Goal: Task Accomplishment & Management: Manage account settings

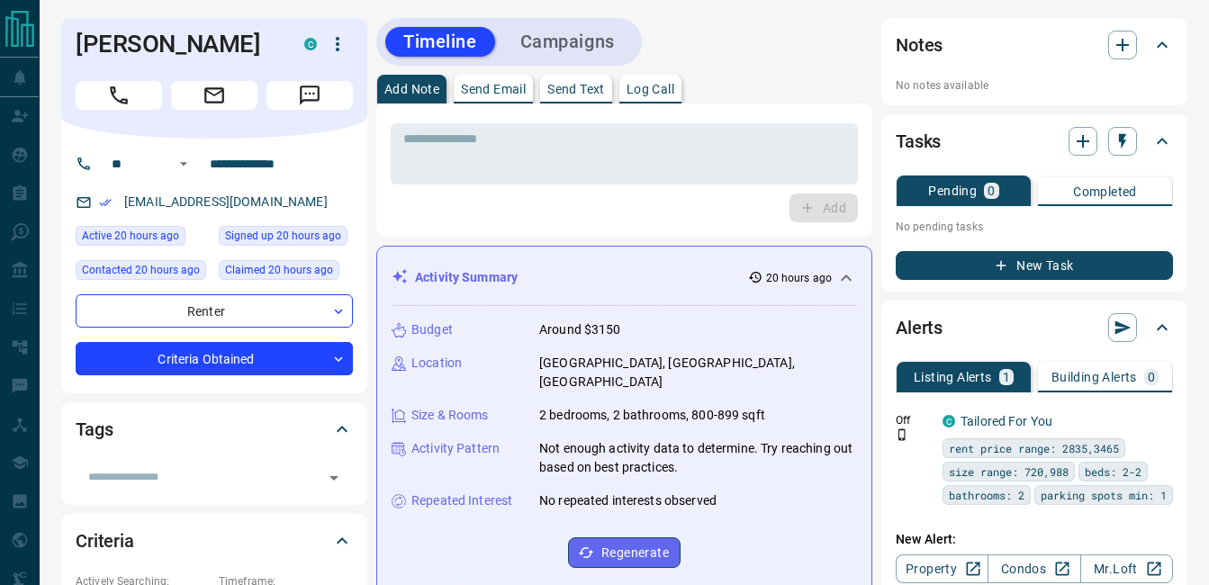
scroll to position [511, 0]
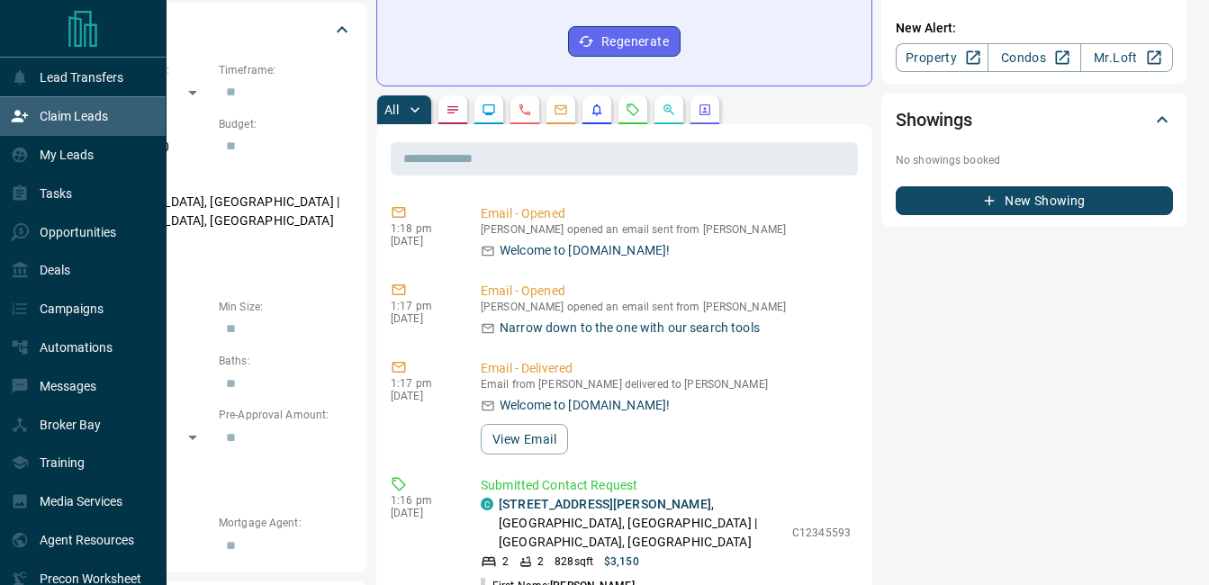
click at [55, 108] on div "Claim Leads" at bounding box center [59, 117] width 97 height 30
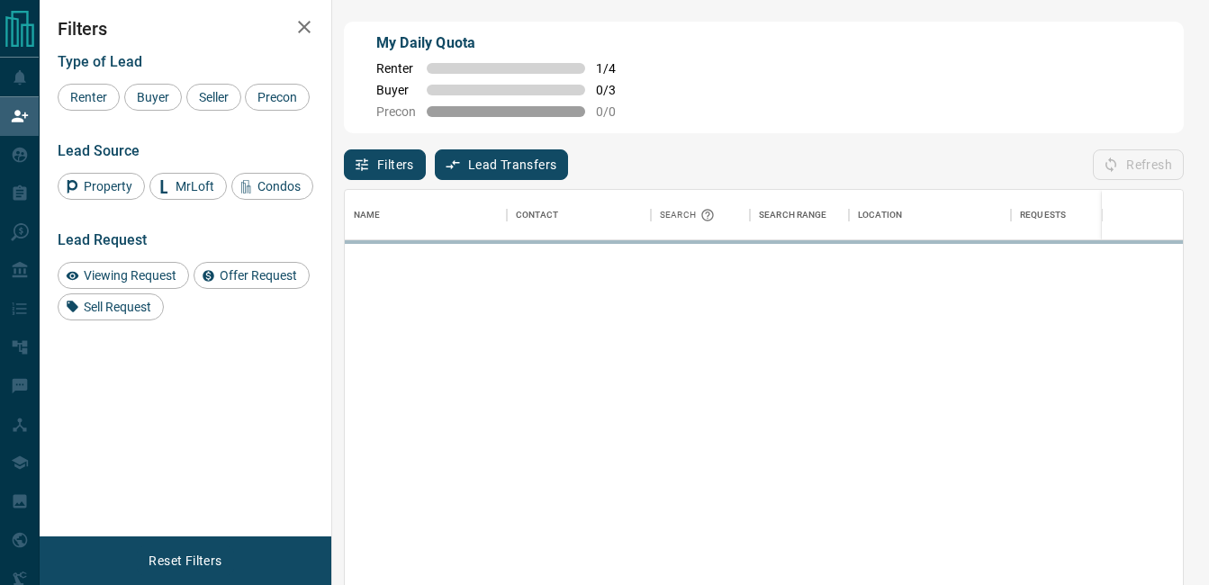
scroll to position [426, 825]
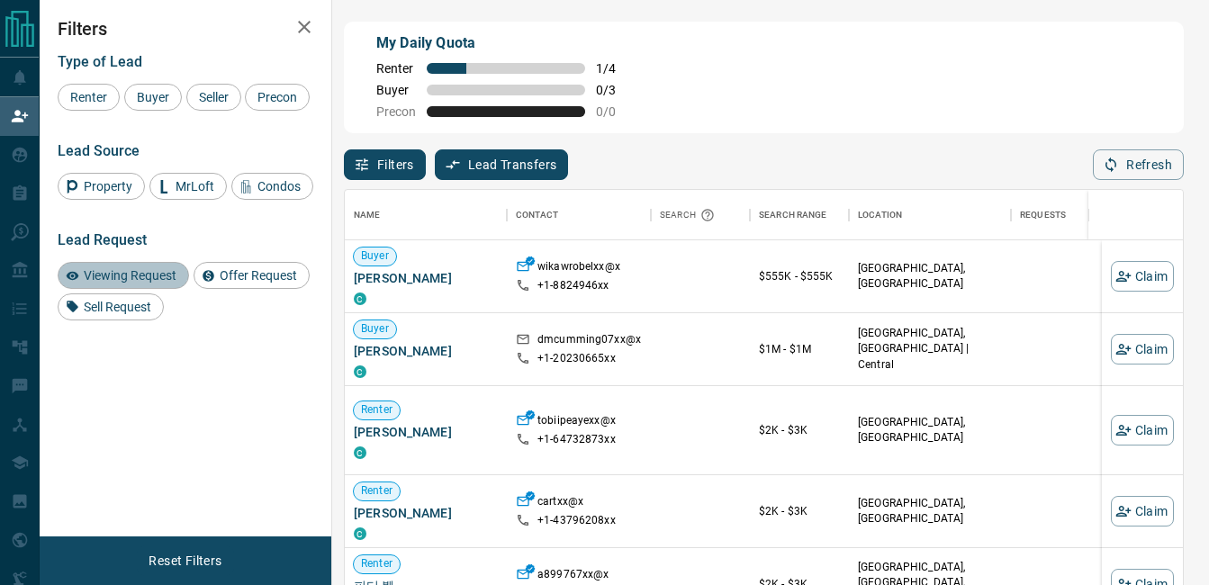
click at [176, 271] on span "Viewing Request" at bounding box center [129, 275] width 105 height 14
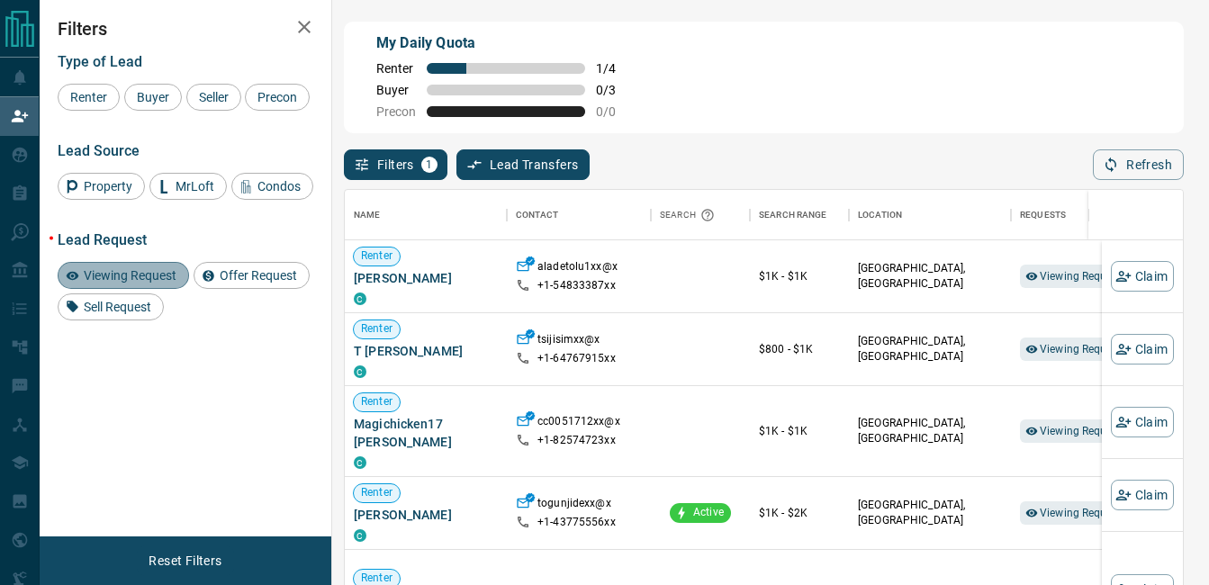
click at [166, 269] on span "Viewing Request" at bounding box center [129, 275] width 105 height 14
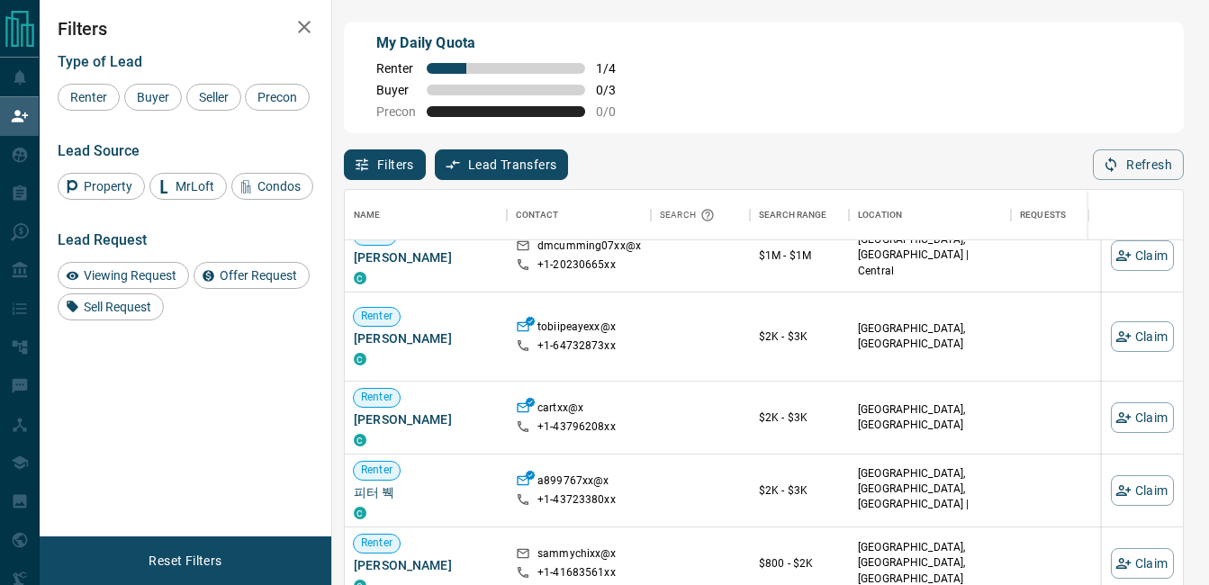
scroll to position [95, 0]
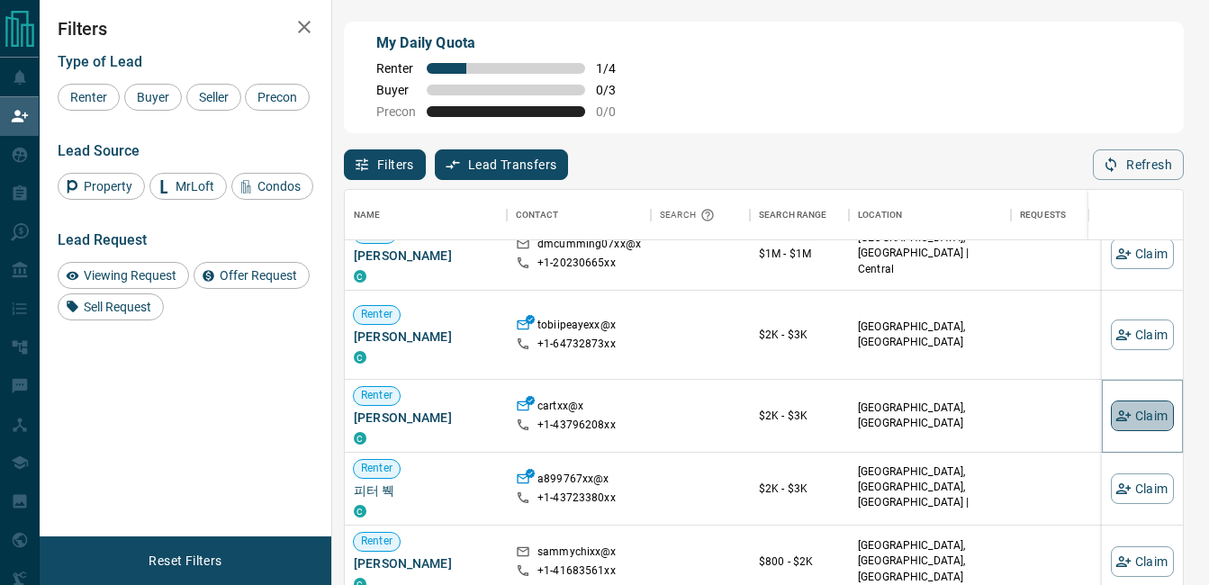
click at [1134, 423] on button "Claim" at bounding box center [1142, 416] width 63 height 31
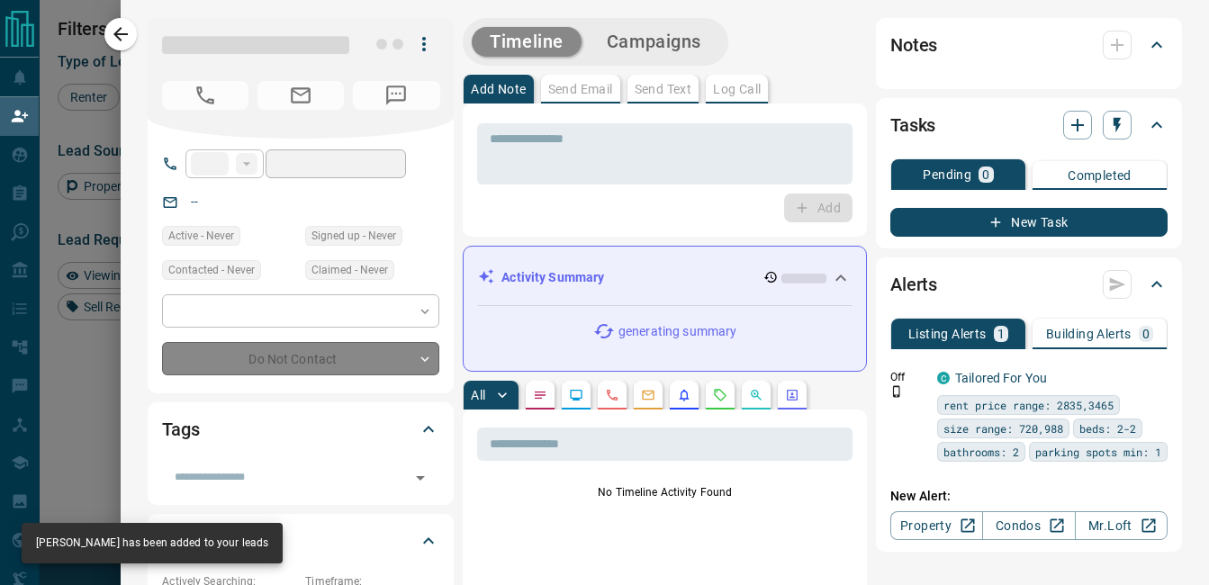
type input "**"
type input "**********"
type input "**"
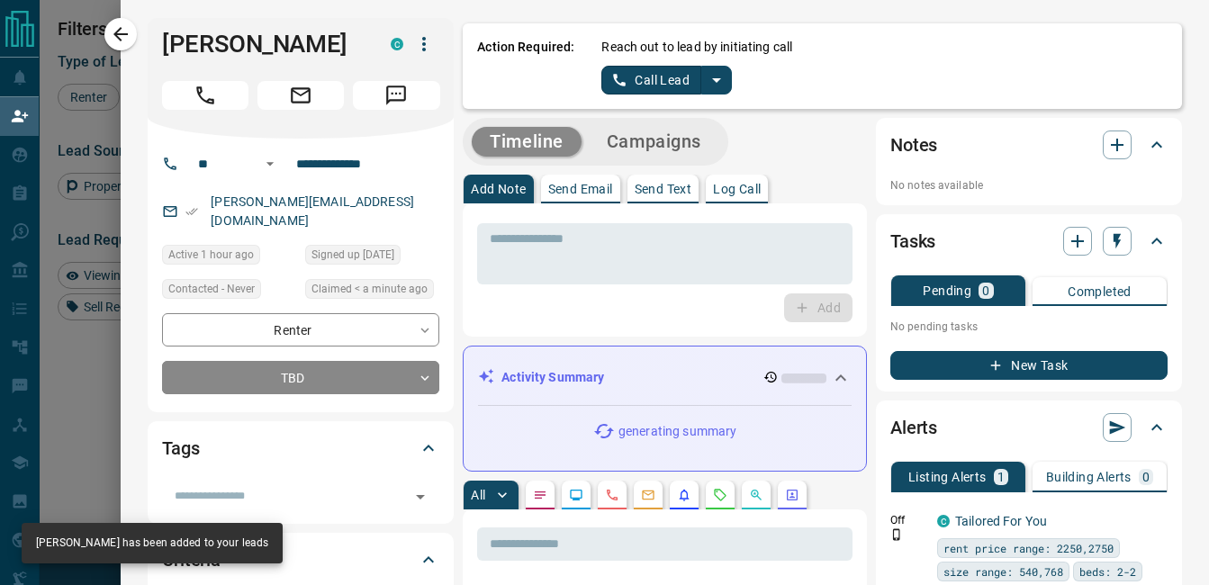
click at [710, 77] on icon "split button" at bounding box center [717, 80] width 22 height 22
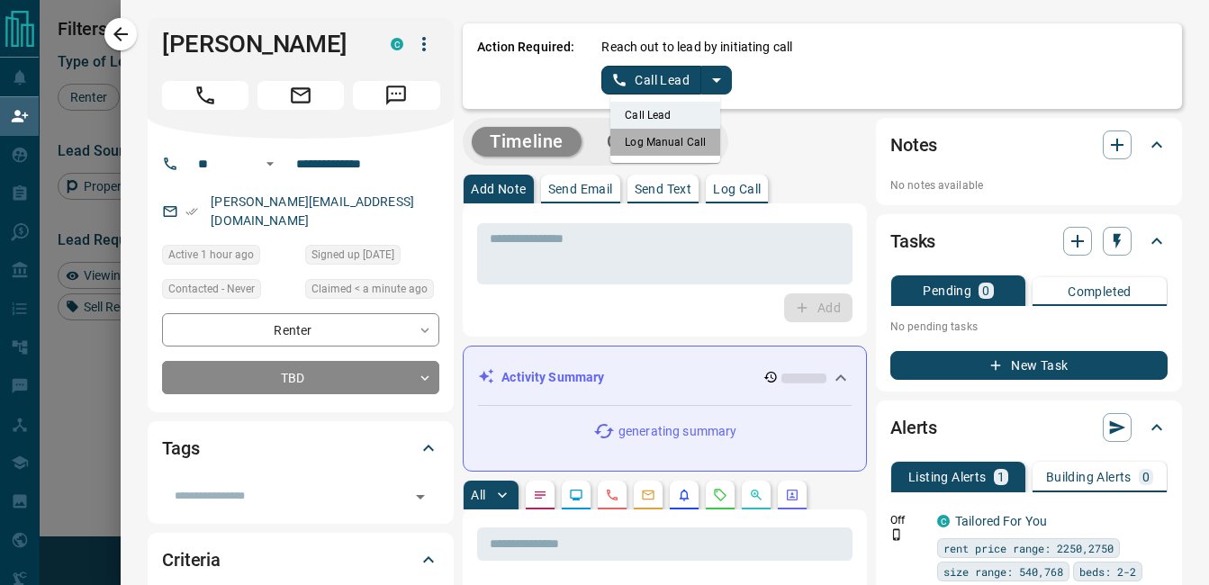
click at [661, 146] on li "Log Manual Call" at bounding box center [666, 142] width 110 height 27
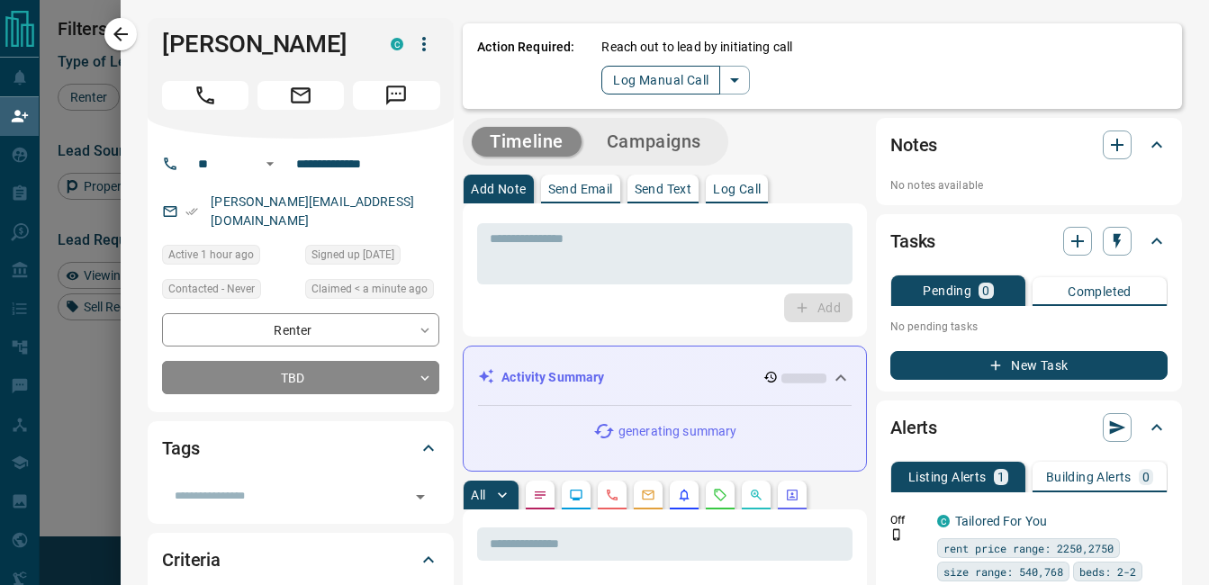
click at [666, 81] on button "Log Manual Call" at bounding box center [661, 80] width 119 height 29
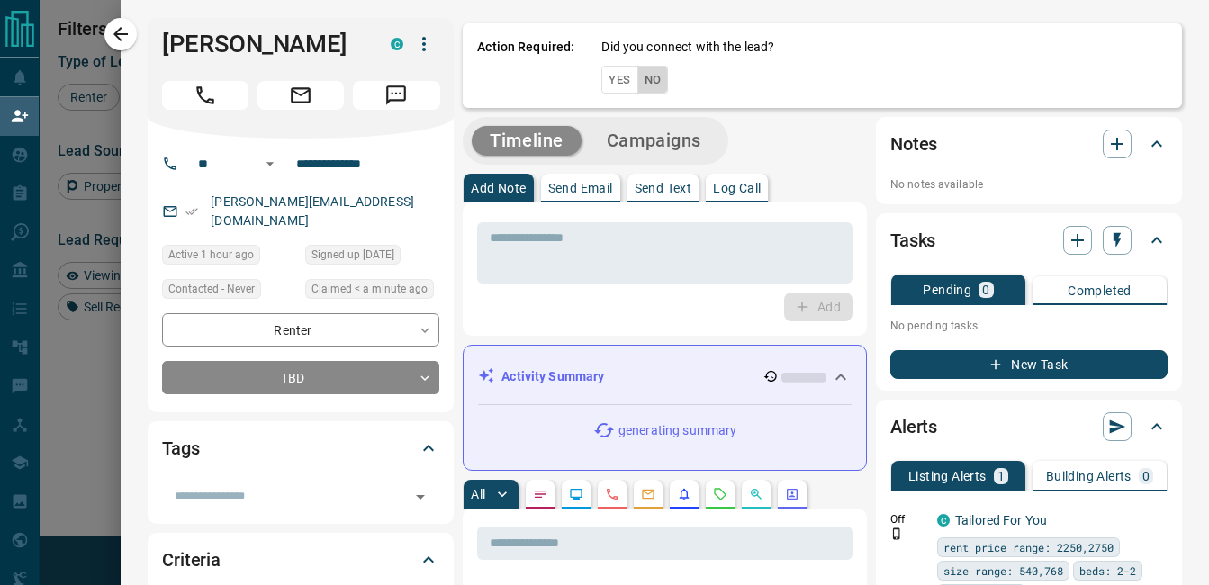
click at [648, 84] on button "No" at bounding box center [654, 80] width 32 height 28
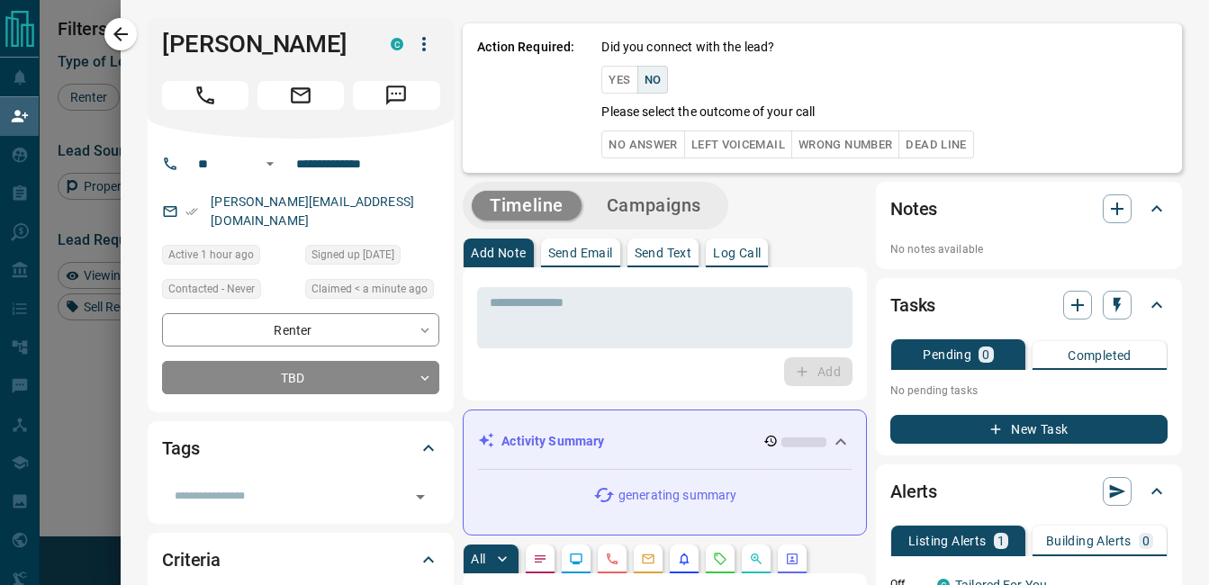
click at [623, 146] on button "No Answer" at bounding box center [643, 145] width 83 height 28
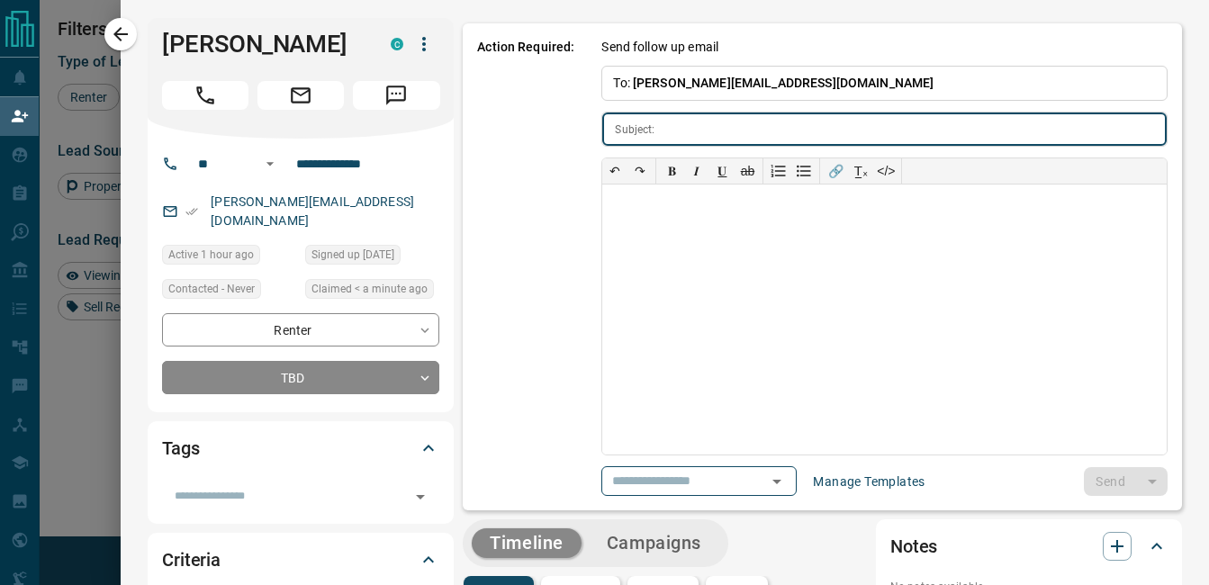
type input "**********"
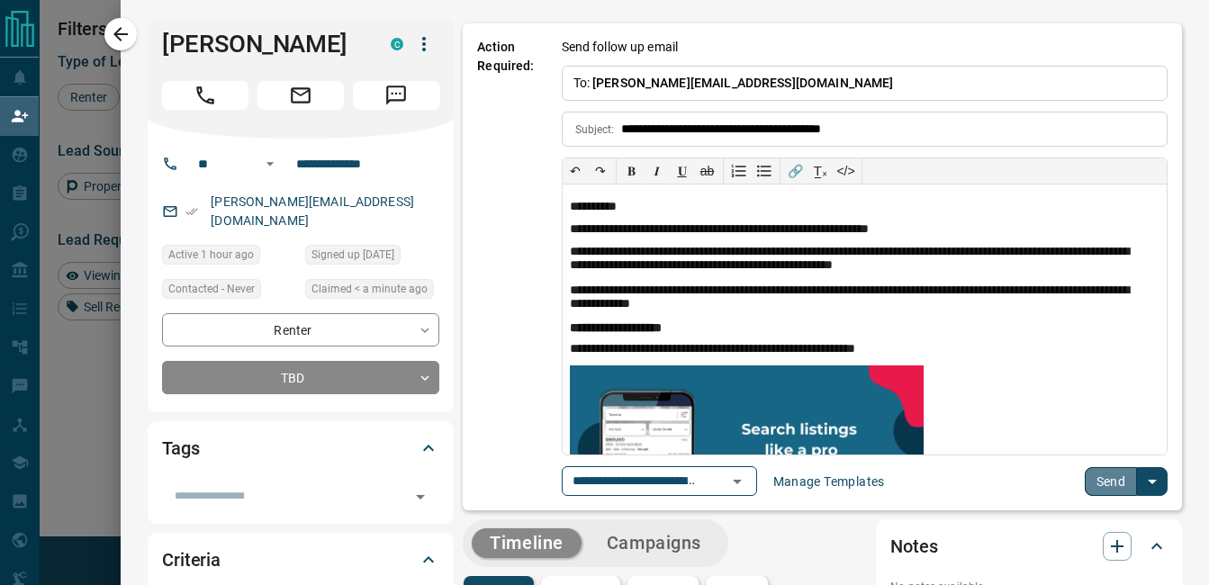
click at [1100, 480] on button "Send" at bounding box center [1111, 481] width 53 height 29
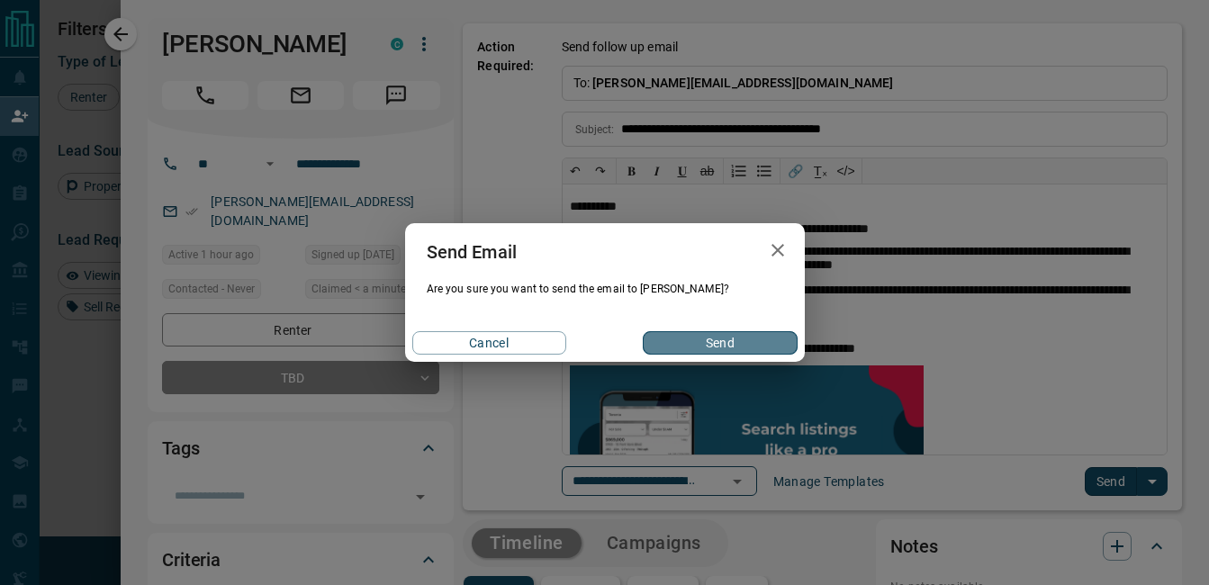
click at [758, 341] on button "Send" at bounding box center [720, 342] width 154 height 23
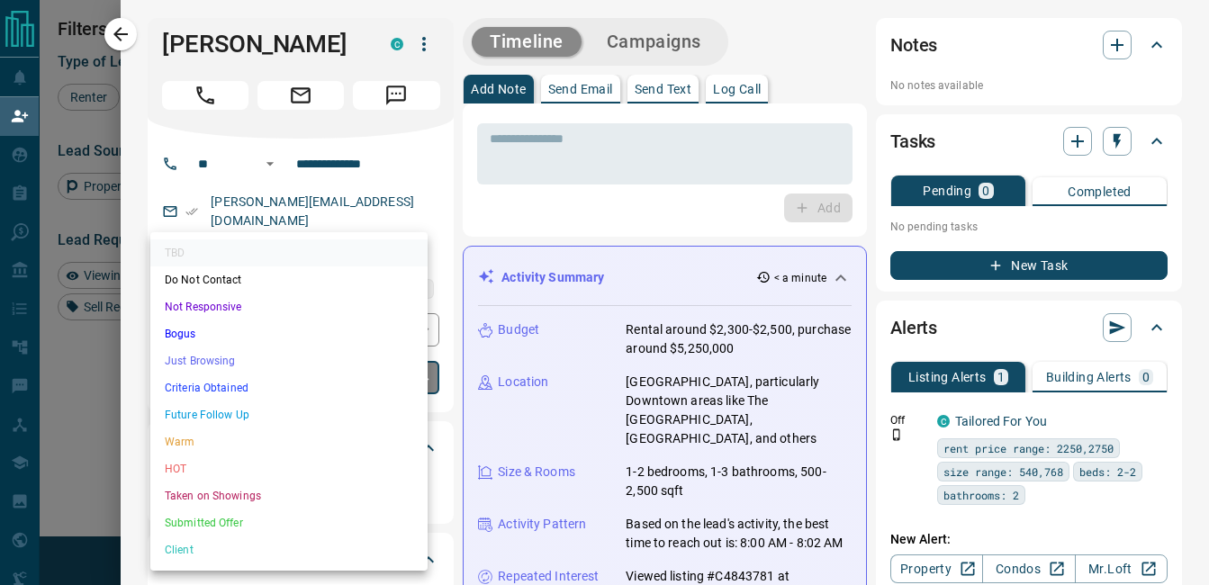
click at [303, 356] on body "Lead Transfers Claim Leads My Leads Tasks Opportunities Deals Campaigns Automat…" at bounding box center [604, 252] width 1209 height 504
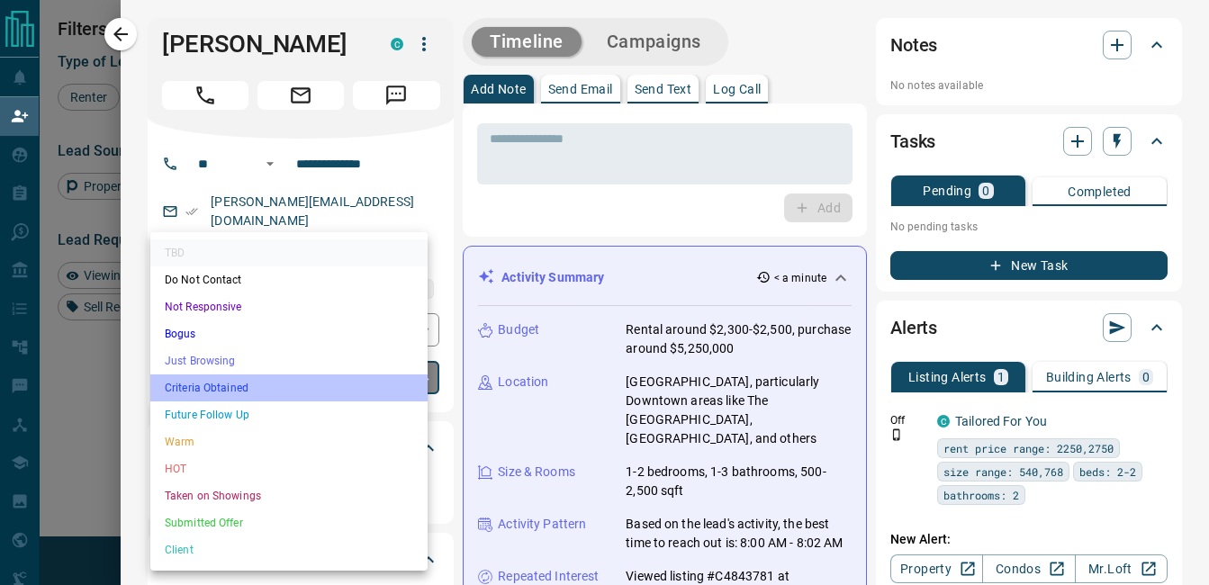
click at [311, 391] on li "Criteria Obtained" at bounding box center [288, 388] width 277 height 27
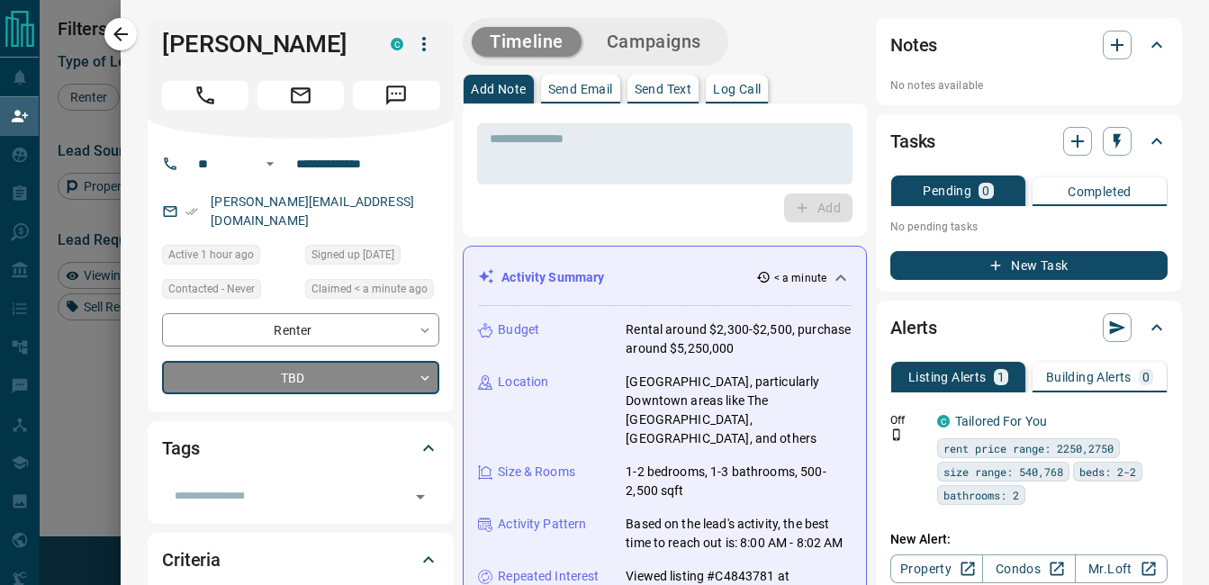
type input "*"
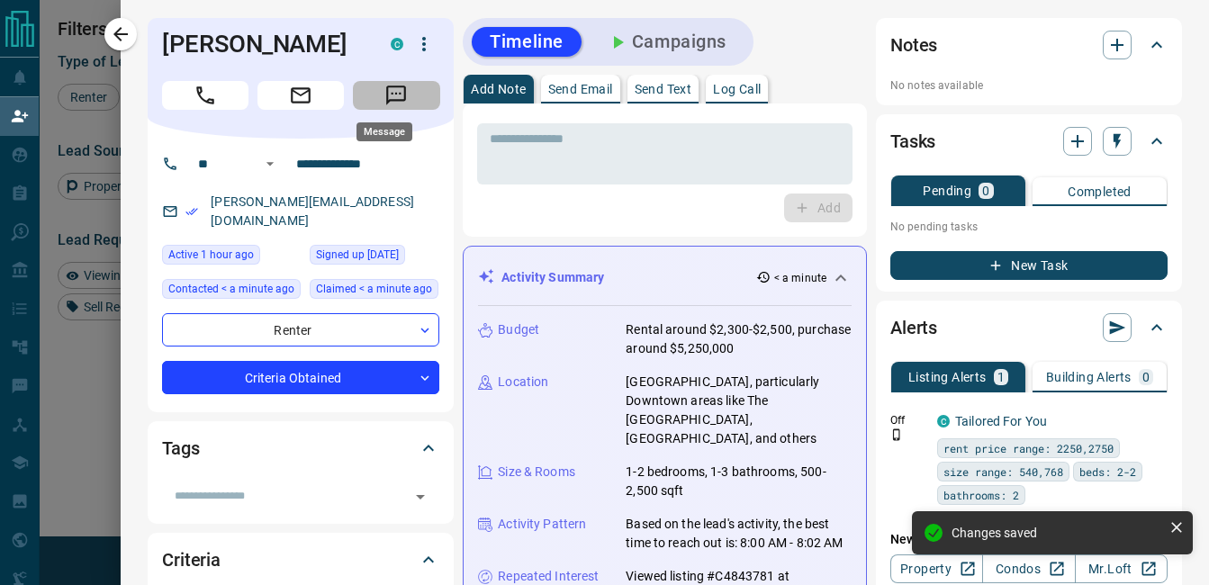
click at [390, 88] on icon "Message" at bounding box center [395, 95] width 23 height 23
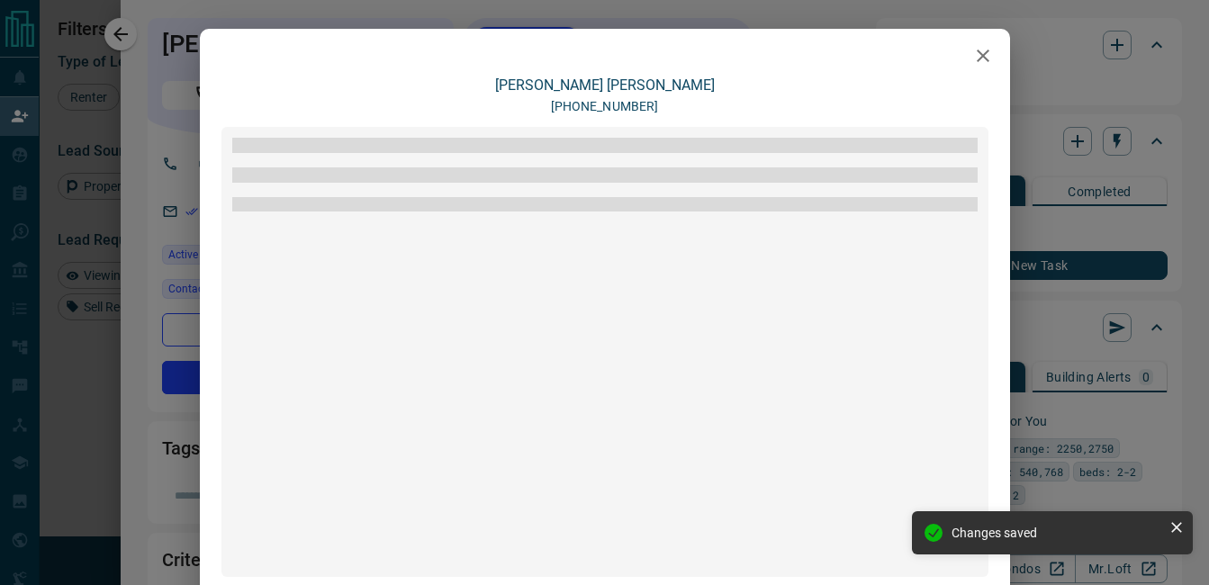
scroll to position [222, 0]
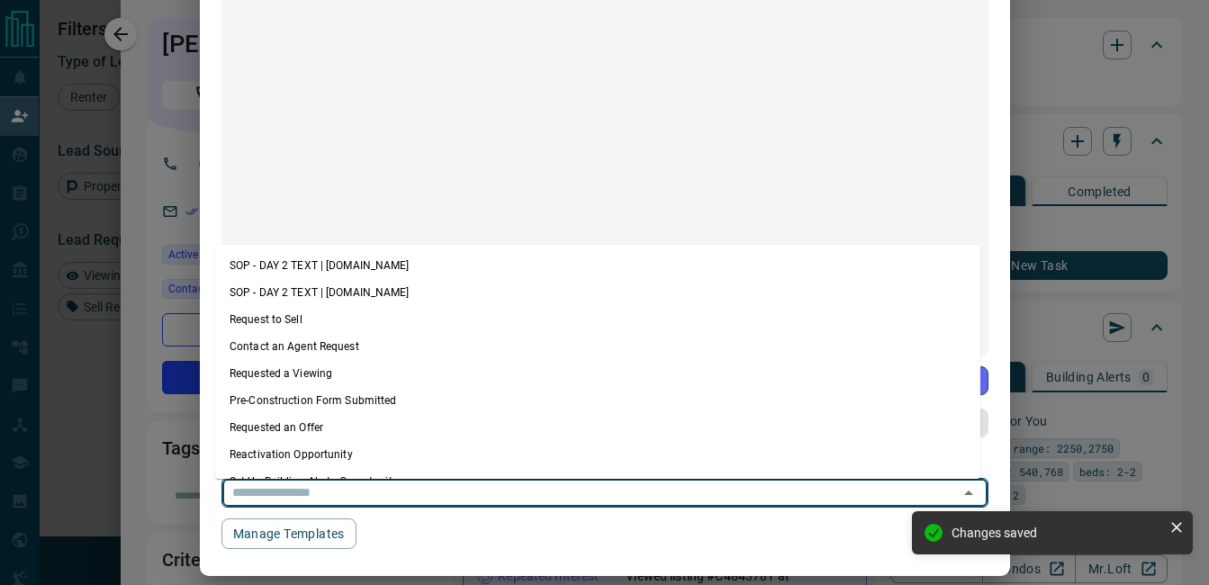
click at [373, 499] on input "text" at bounding box center [579, 493] width 709 height 23
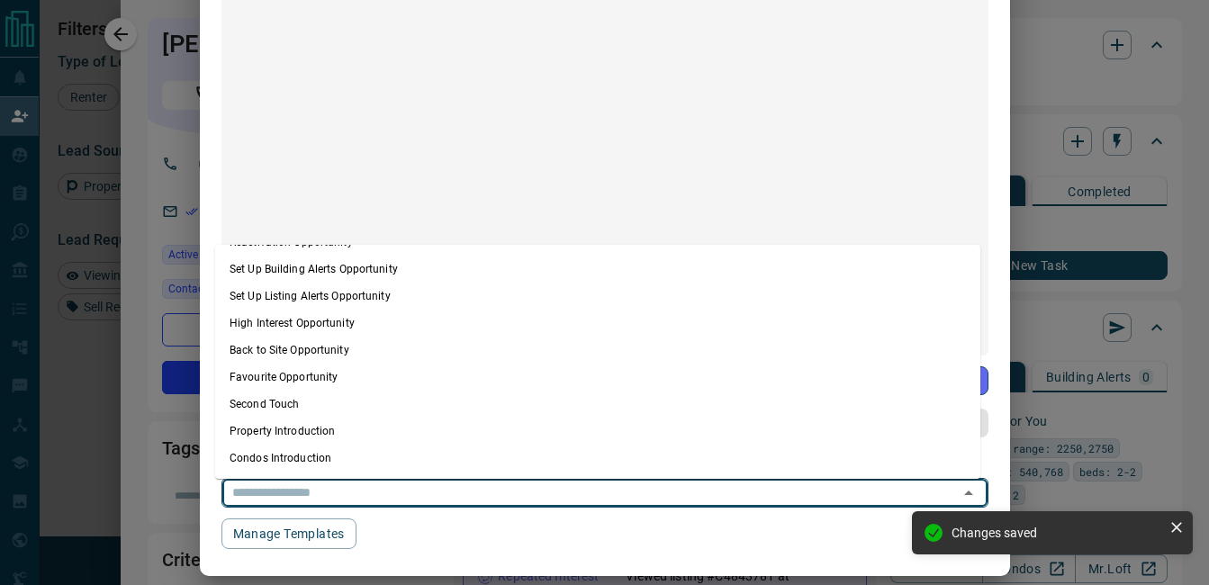
click at [274, 464] on li "Condos Introduction" at bounding box center [597, 458] width 765 height 27
type textarea "**********"
type input "**********"
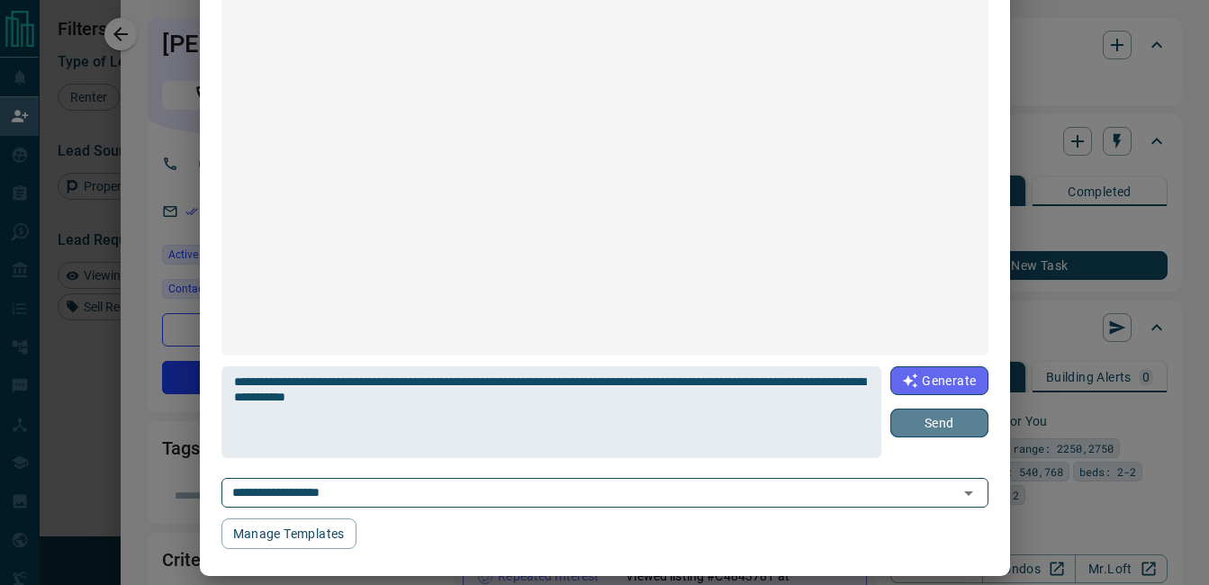
click at [913, 421] on button "Send" at bounding box center [939, 423] width 97 height 29
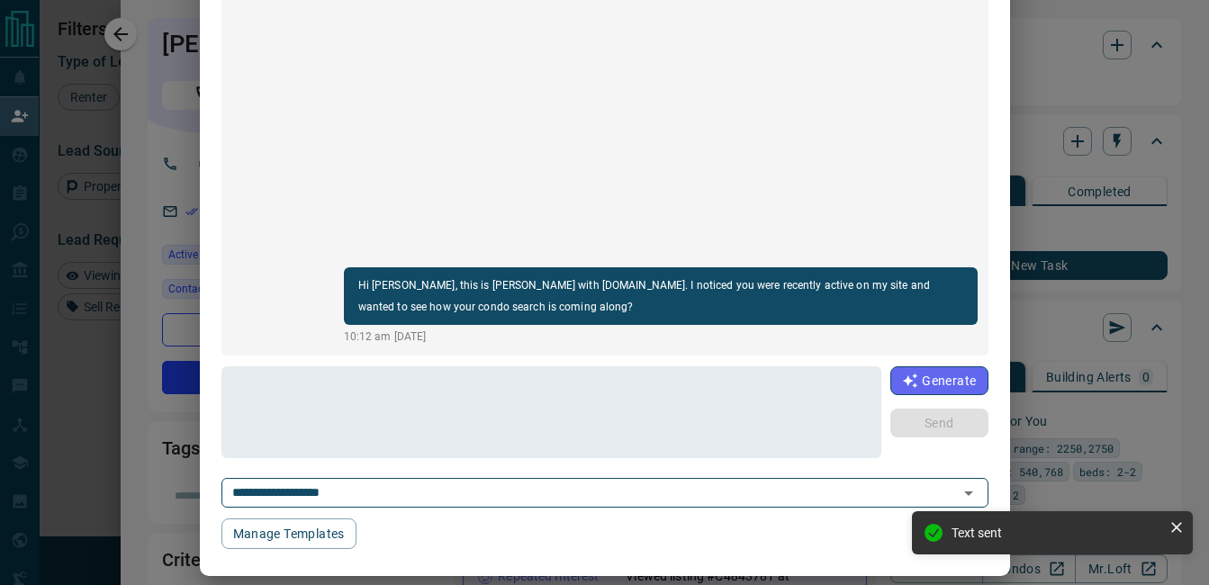
click at [131, 37] on div "**********" at bounding box center [604, 292] width 1209 height 585
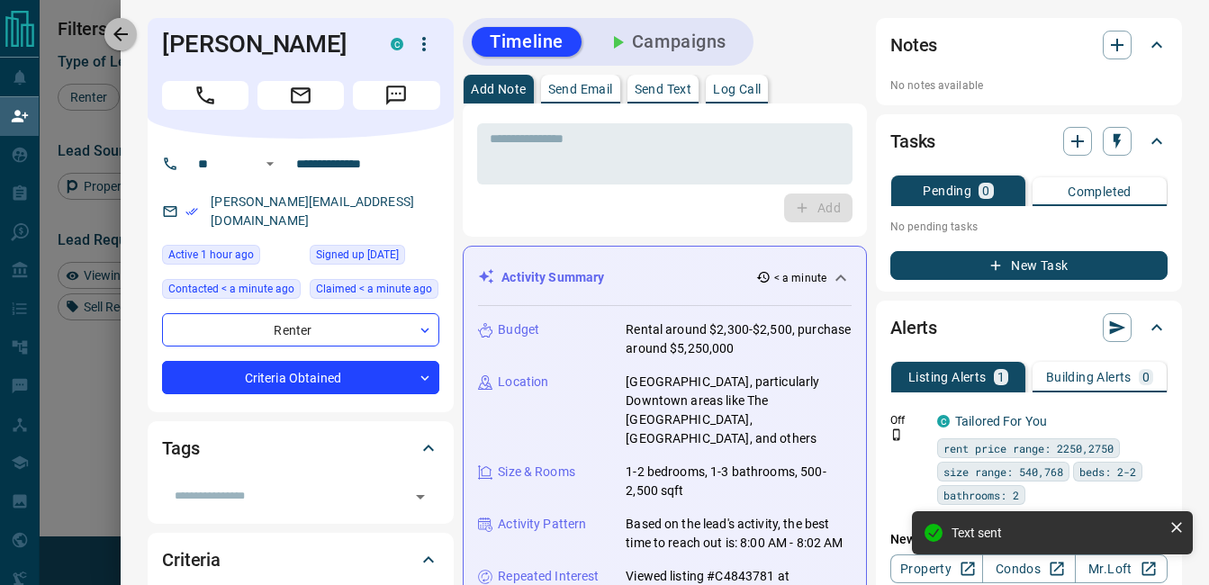
click at [131, 37] on icon "button" at bounding box center [121, 34] width 22 height 22
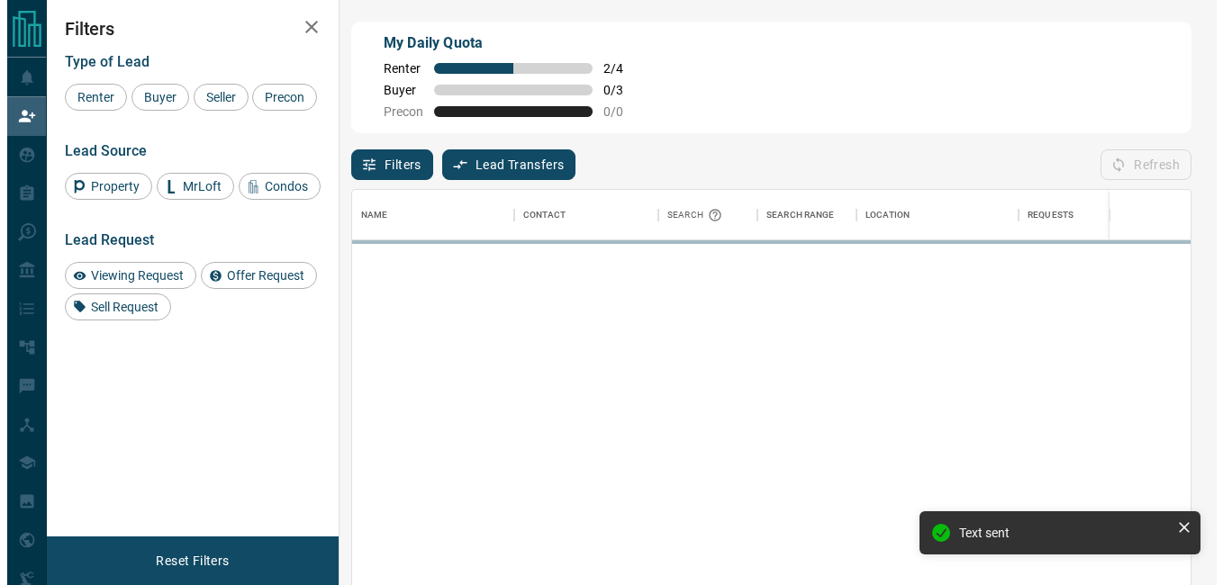
scroll to position [426, 825]
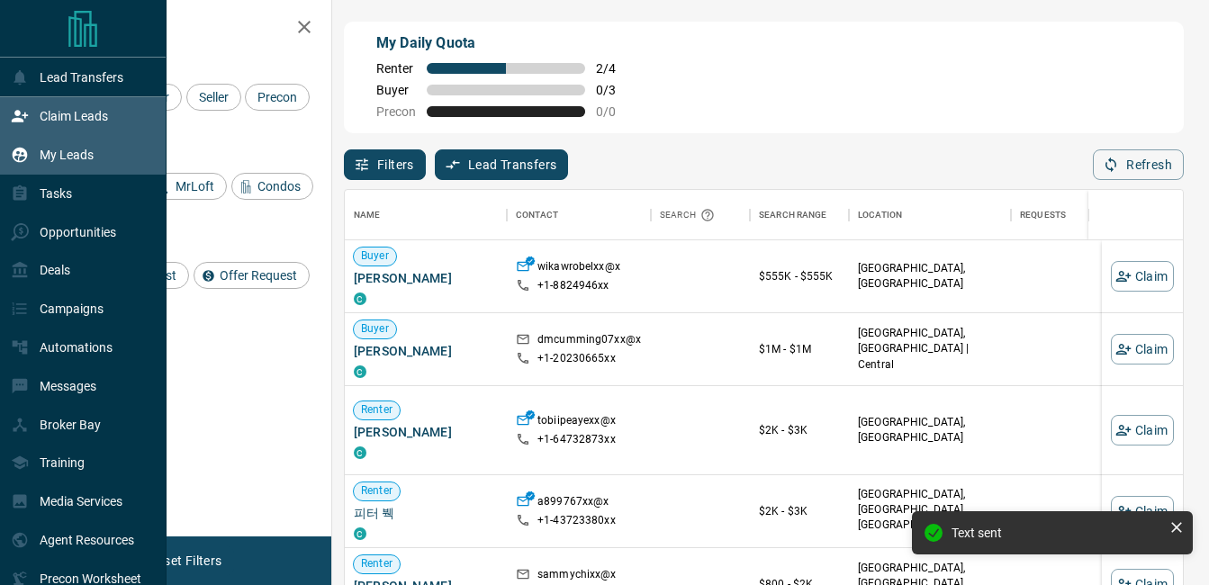
click at [33, 160] on div "My Leads" at bounding box center [52, 155] width 83 height 30
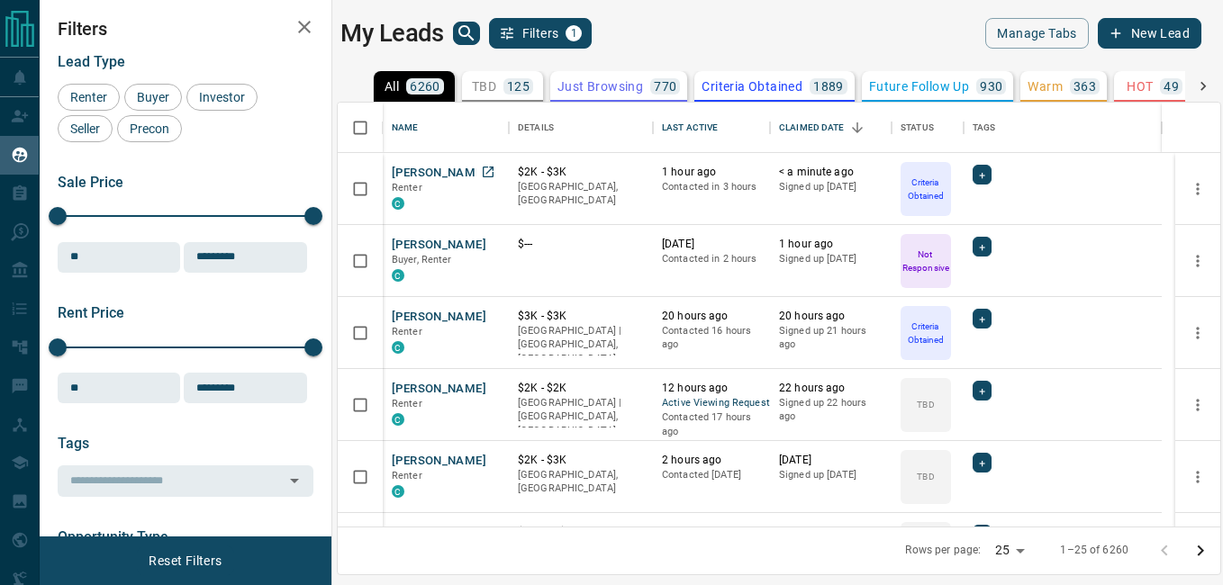
scroll to position [411, 869]
click at [456, 317] on button "[PERSON_NAME]" at bounding box center [439, 317] width 95 height 17
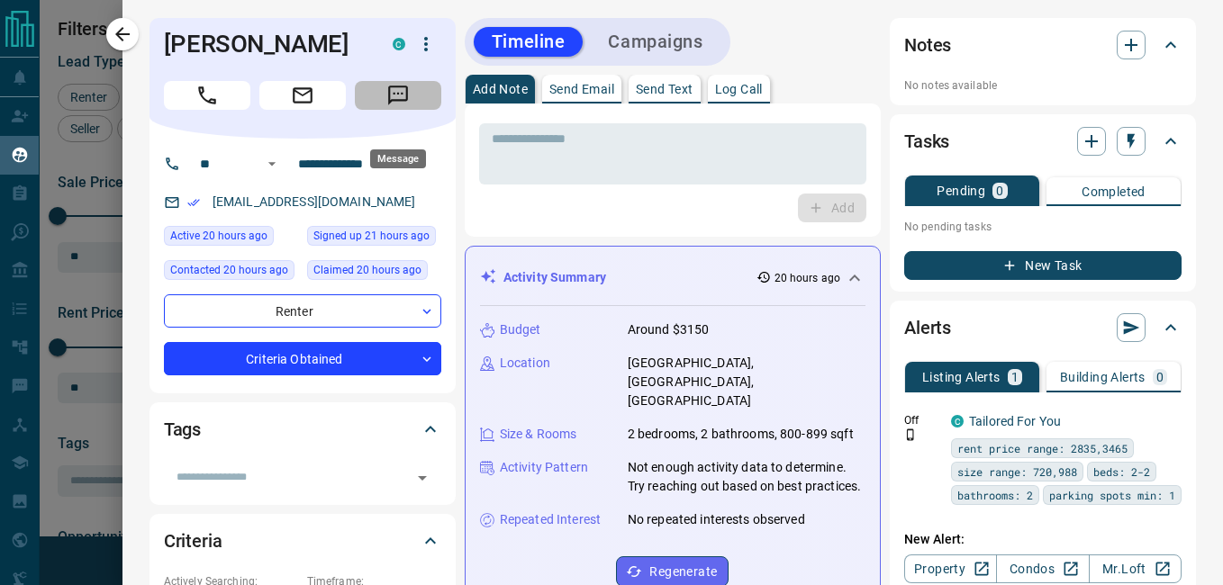
click at [409, 107] on icon "Message" at bounding box center [397, 95] width 23 height 23
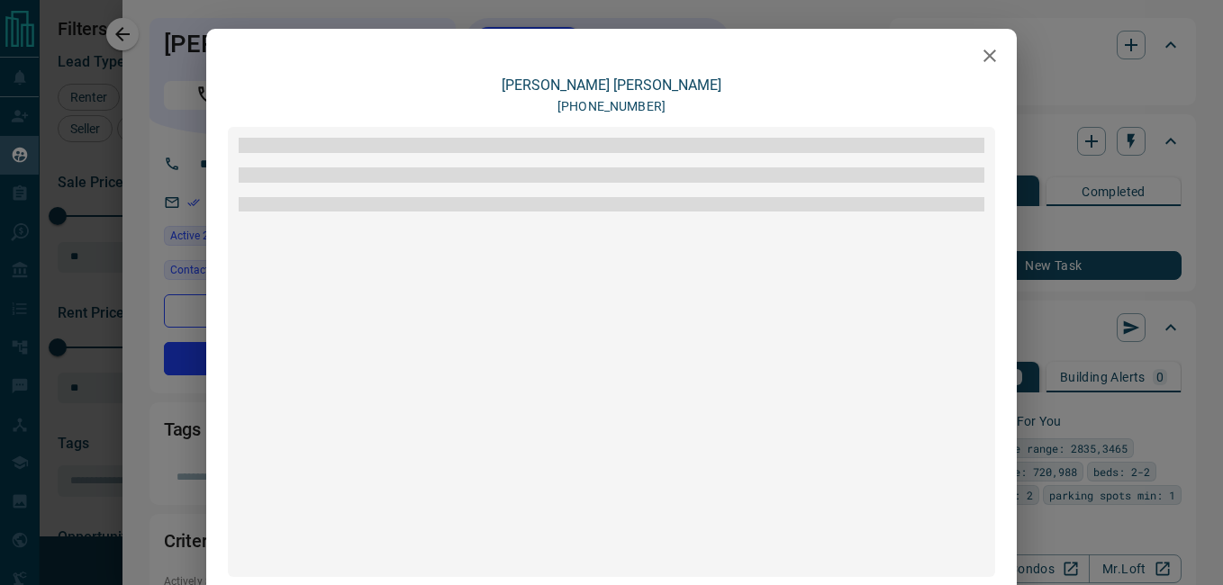
scroll to position [222, 0]
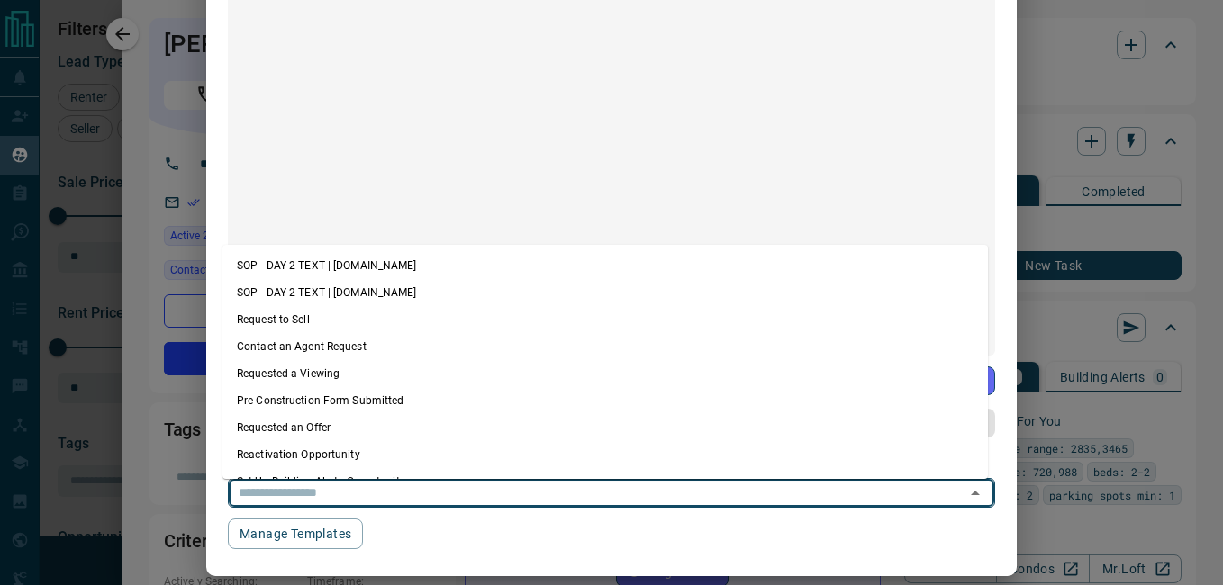
click at [418, 501] on input "text" at bounding box center [585, 493] width 709 height 23
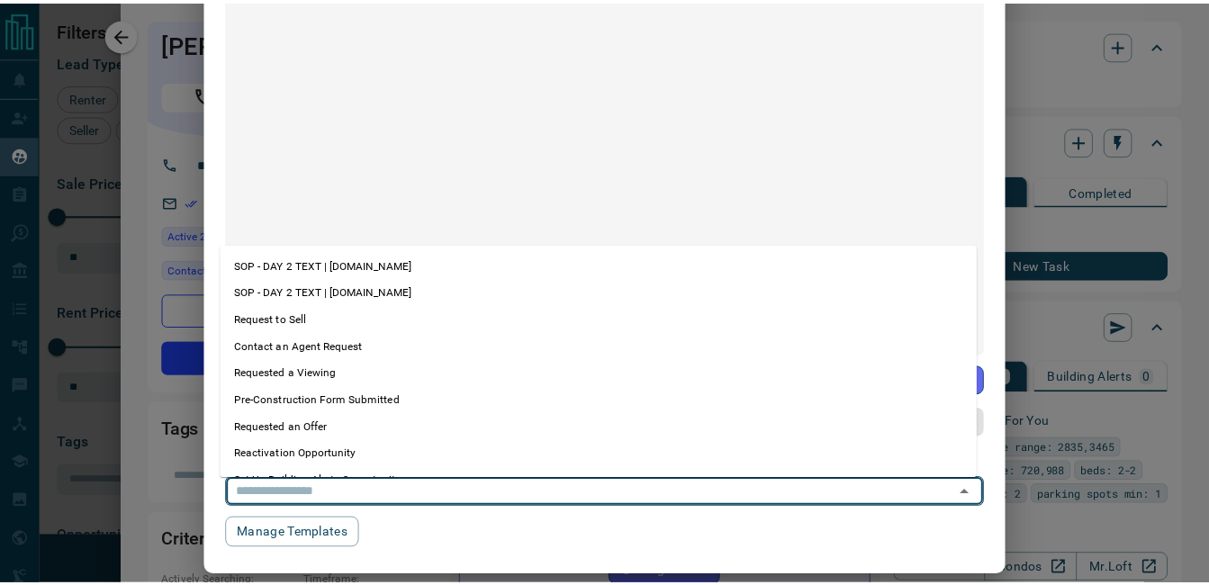
scroll to position [213, 0]
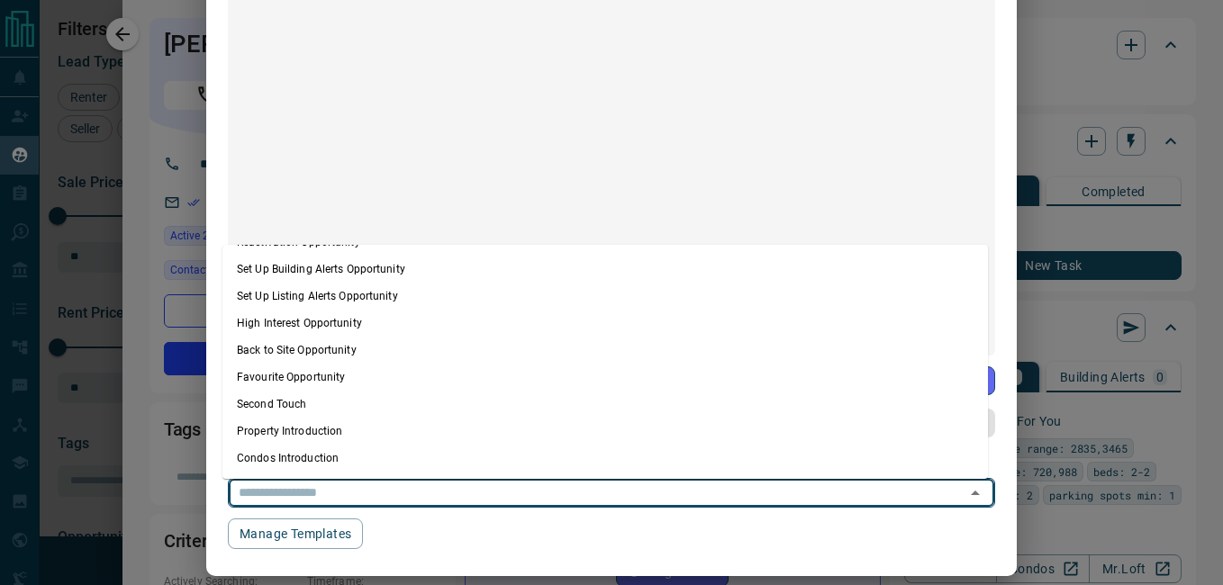
click at [304, 463] on li "Condos Introduction" at bounding box center [604, 458] width 765 height 27
type textarea "**********"
type input "**********"
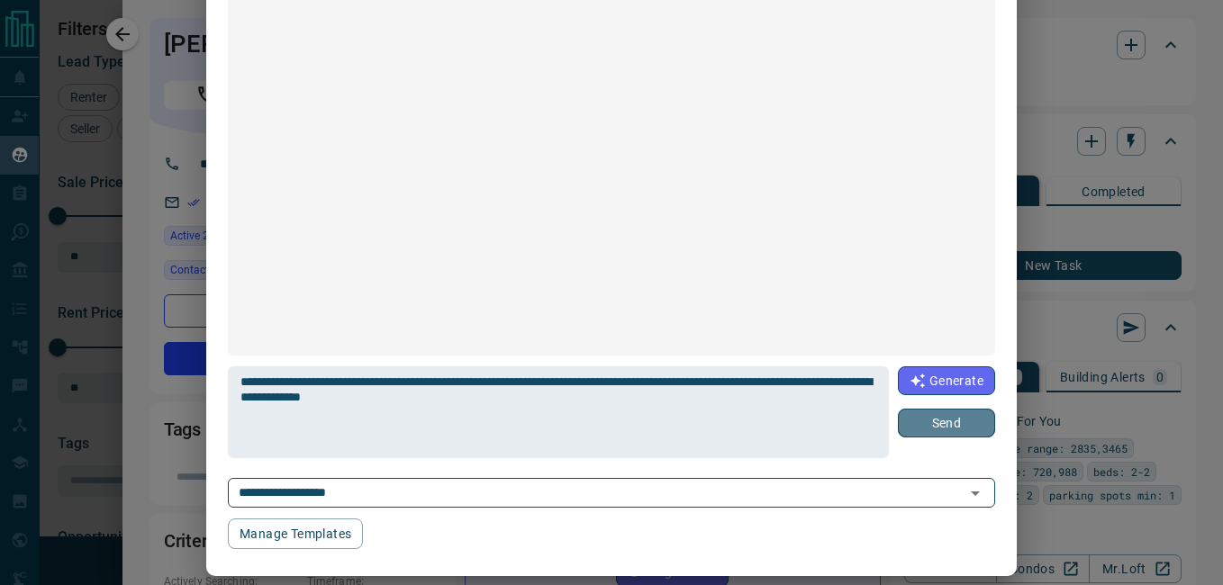
click at [963, 421] on button "Send" at bounding box center [946, 423] width 97 height 29
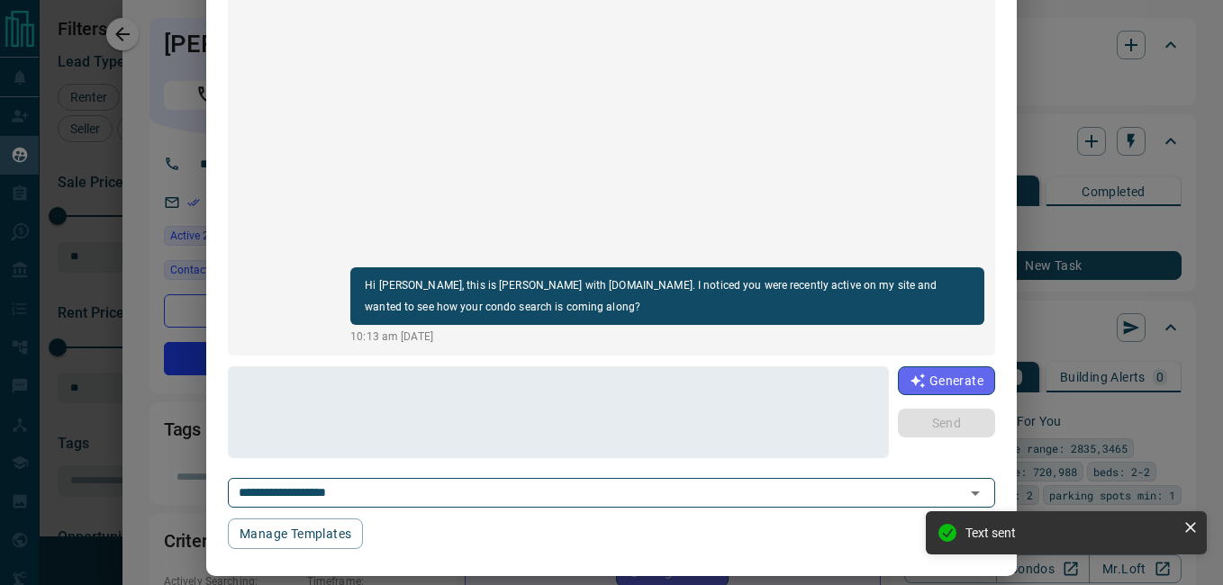
click at [1050, 41] on div "**********" at bounding box center [611, 292] width 1223 height 585
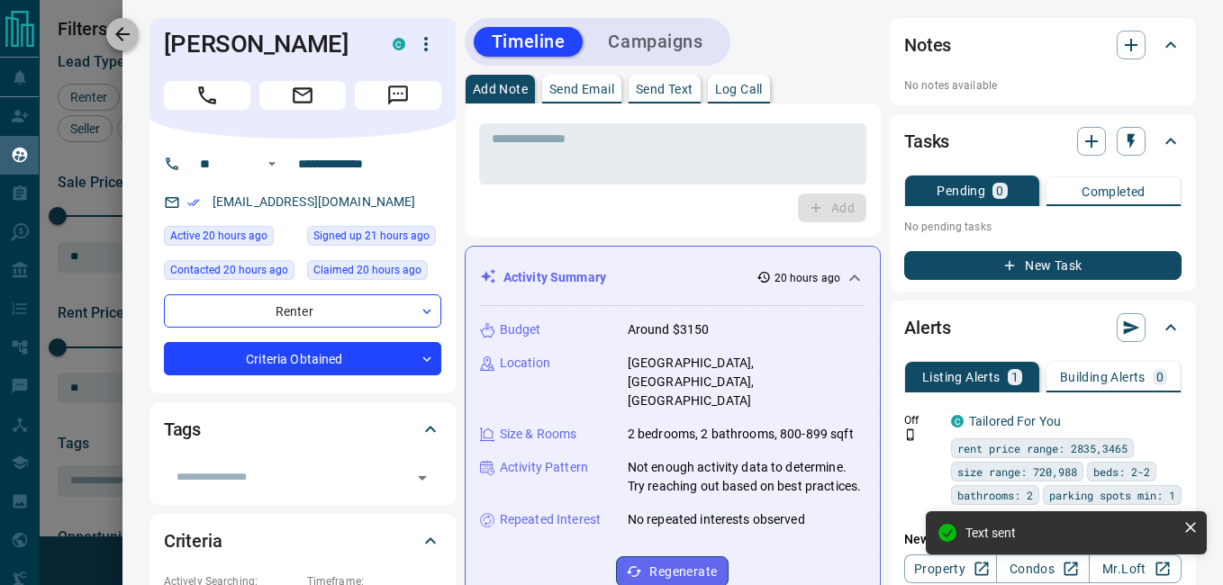
click at [124, 31] on icon "button" at bounding box center [123, 34] width 22 height 22
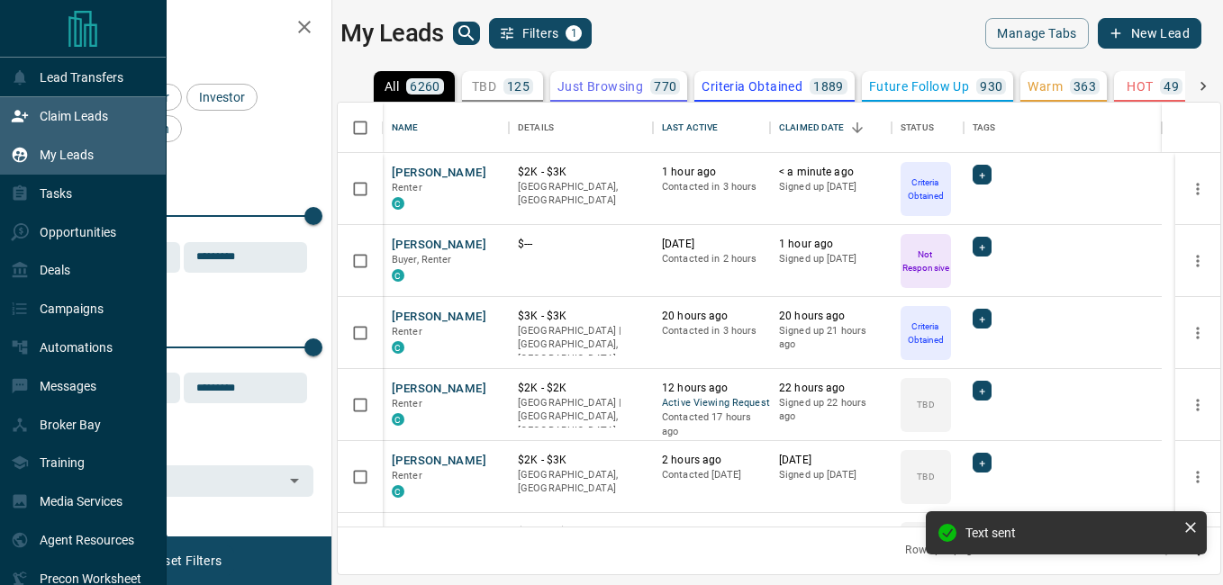
click at [35, 131] on div "Claim Leads" at bounding box center [59, 117] width 97 height 30
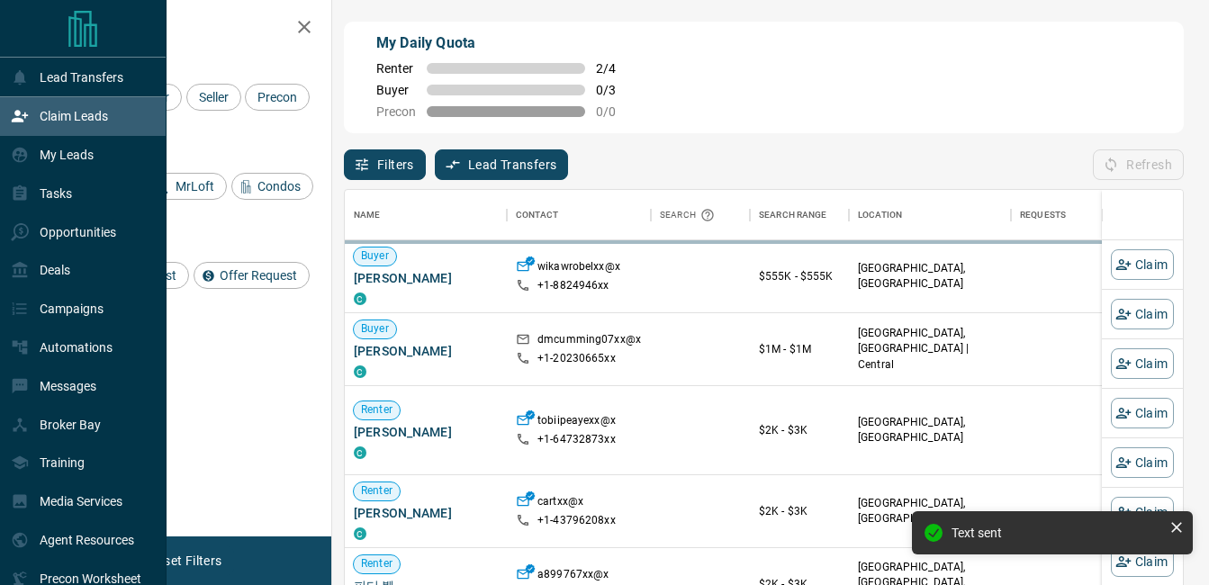
scroll to position [426, 825]
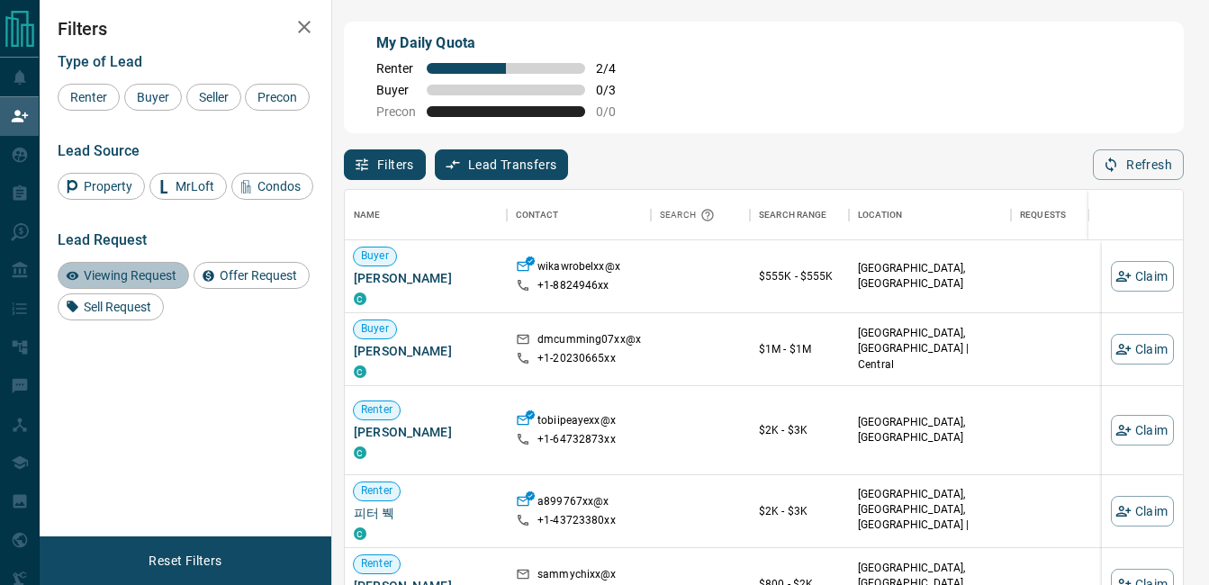
click at [159, 273] on span "Viewing Request" at bounding box center [129, 275] width 105 height 14
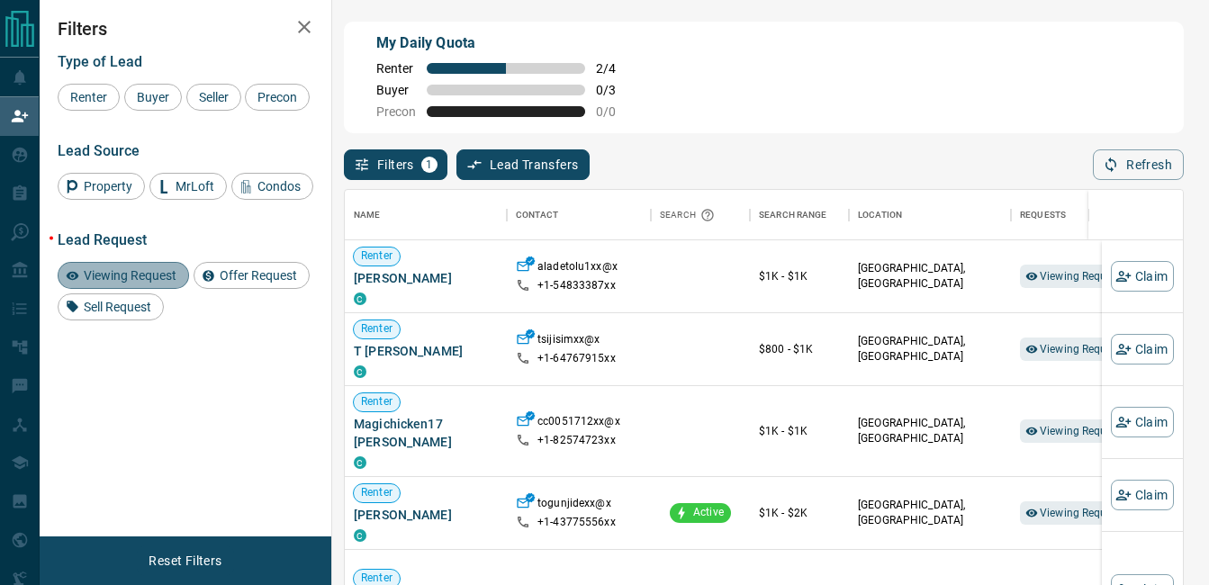
click at [159, 273] on span "Viewing Request" at bounding box center [129, 275] width 105 height 14
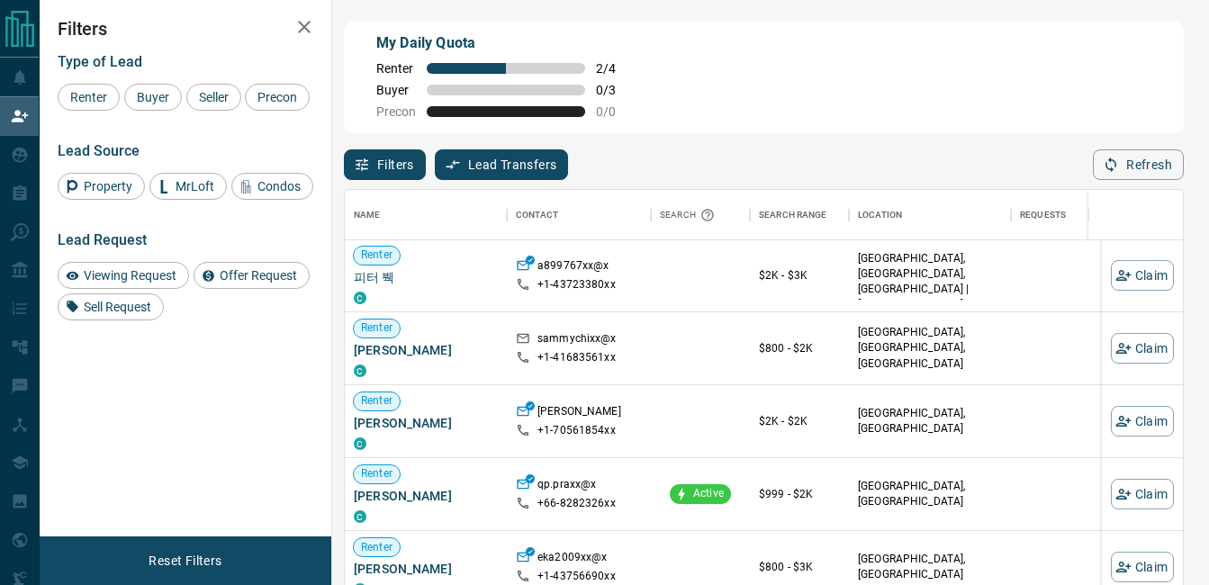
scroll to position [237, 0]
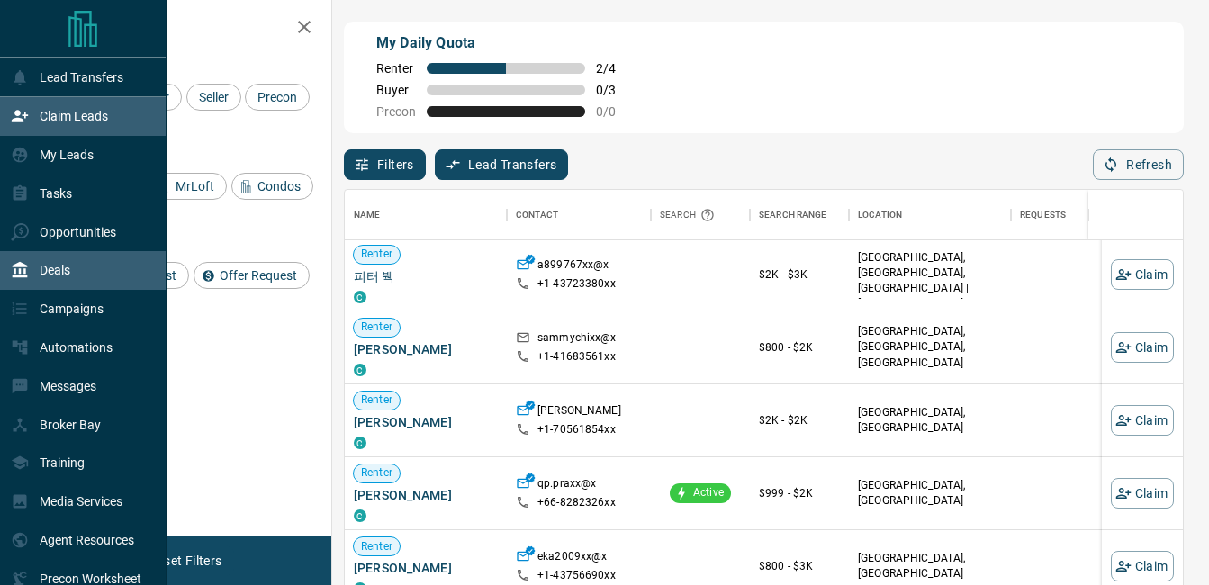
click at [52, 266] on div "Deals" at bounding box center [40, 271] width 59 height 30
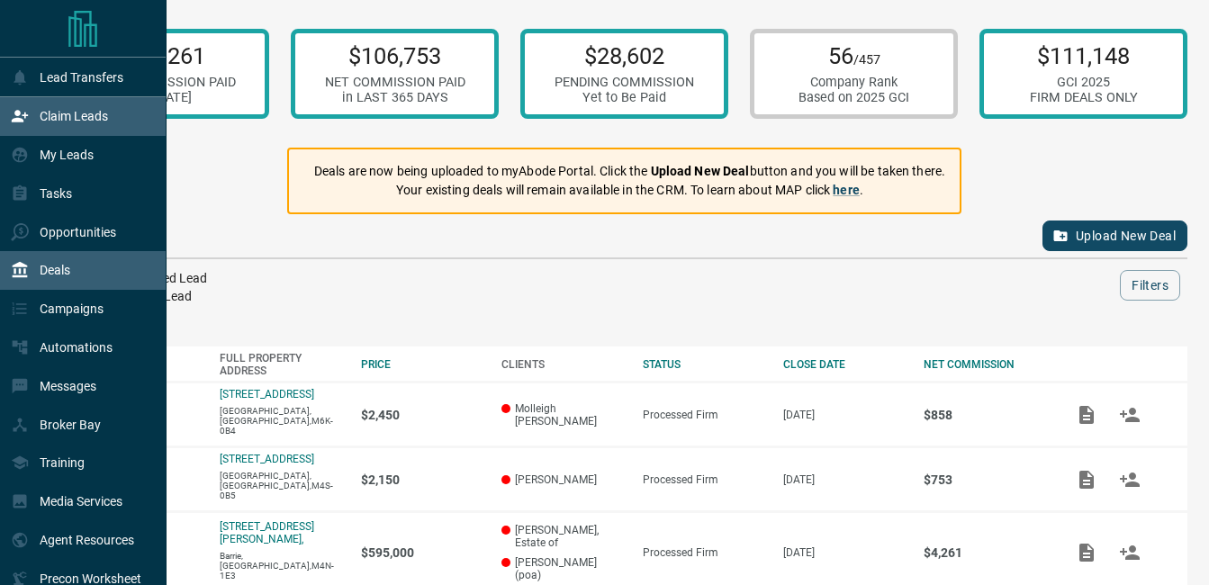
click at [32, 131] on div "Claim Leads" at bounding box center [59, 117] width 97 height 30
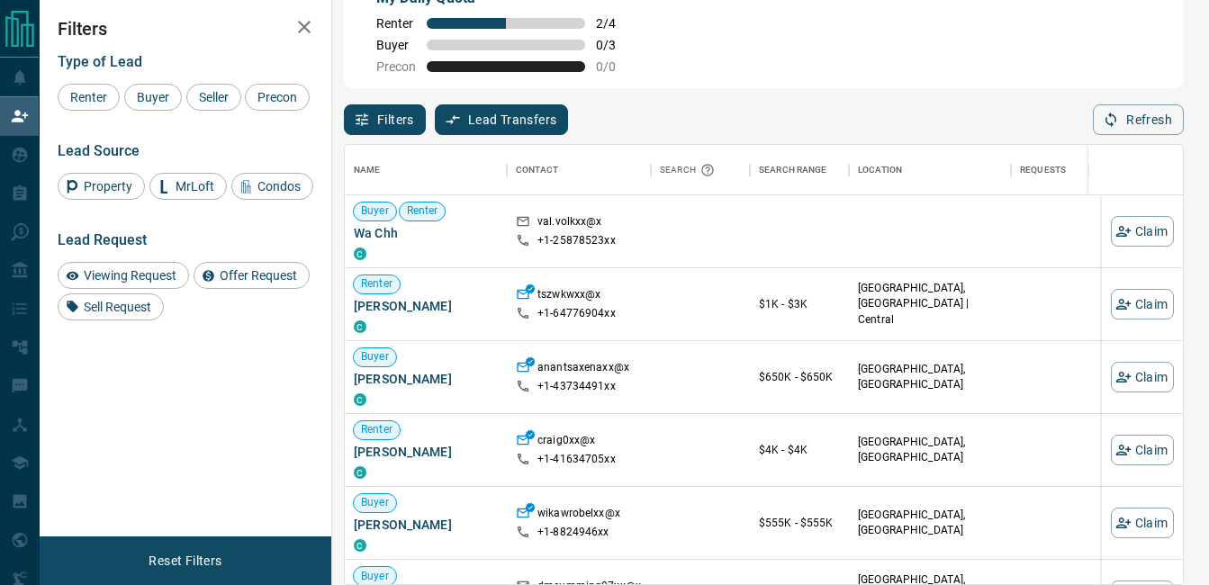
scroll to position [426, 825]
click at [136, 271] on span "Viewing Request" at bounding box center [129, 275] width 105 height 14
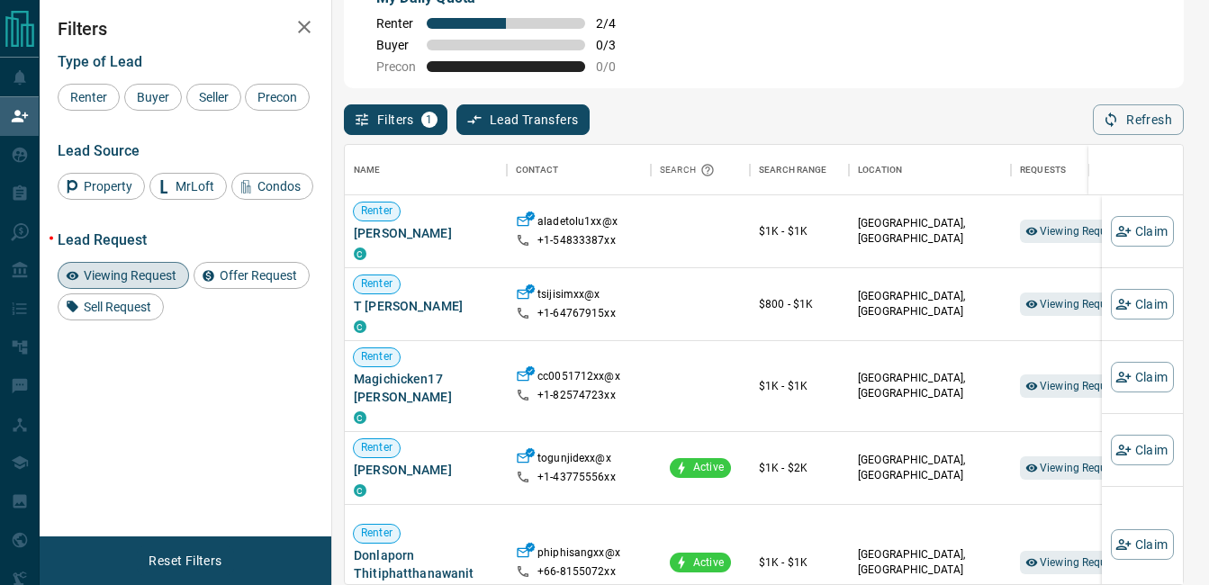
scroll to position [0, 0]
